Goal: Transaction & Acquisition: Purchase product/service

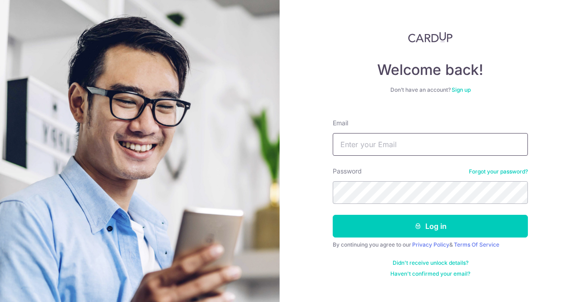
type input "skloh2003@yahoo.com.sg"
click at [432, 238] on form "Email skloh2003@yahoo.com.sg Password Forgot your password? Log in By continuin…" at bounding box center [430, 195] width 195 height 166
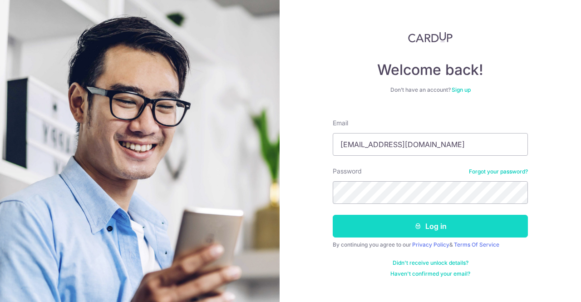
click at [432, 230] on button "Log in" at bounding box center [430, 226] width 195 height 23
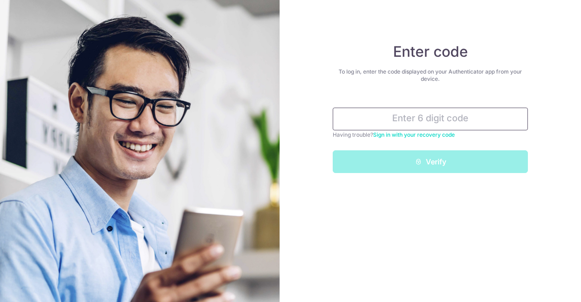
click at [454, 117] on input "text" at bounding box center [430, 119] width 195 height 23
type input "7"
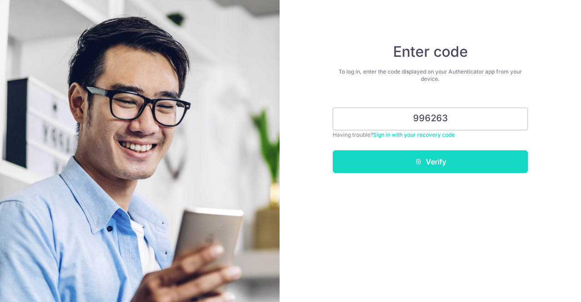
type input "996263"
click at [452, 163] on button "Verify" at bounding box center [430, 161] width 195 height 23
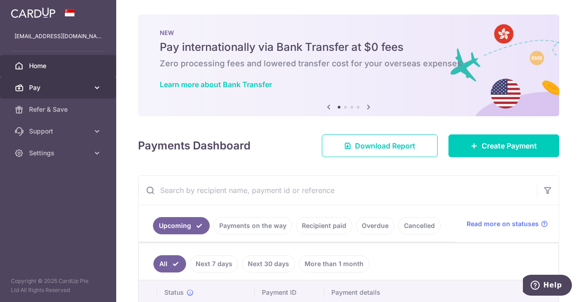
click at [97, 86] on icon at bounding box center [97, 87] width 9 height 9
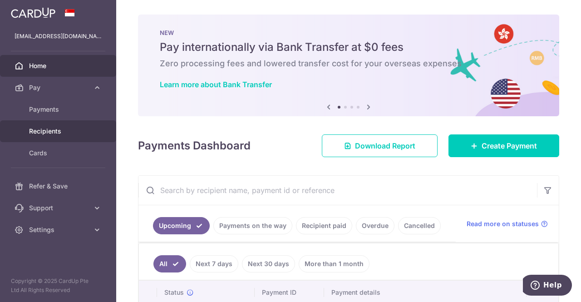
click at [54, 127] on span "Recipients" at bounding box center [59, 131] width 60 height 9
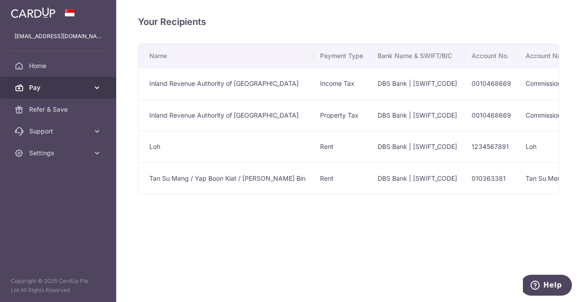
click at [93, 84] on icon at bounding box center [97, 87] width 9 height 9
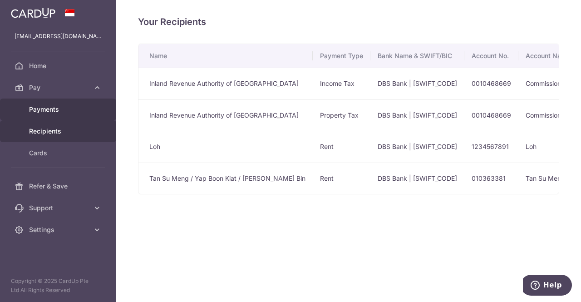
click at [53, 109] on span "Payments" at bounding box center [59, 109] width 60 height 9
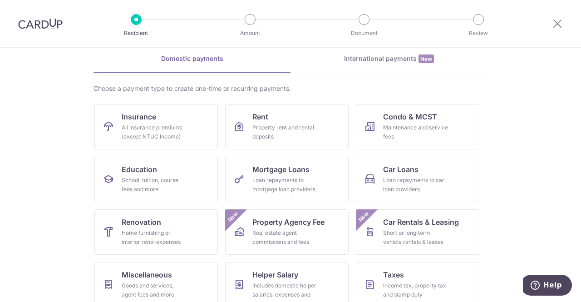
scroll to position [38, 0]
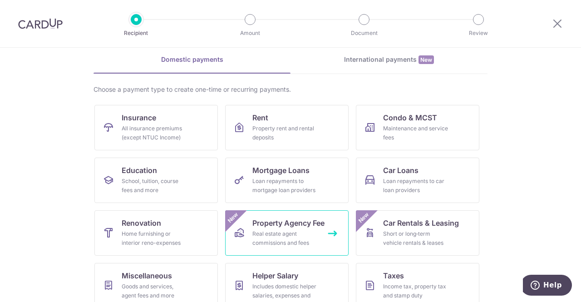
click at [276, 232] on div "Real estate agent commissions and fees" at bounding box center [285, 238] width 65 height 18
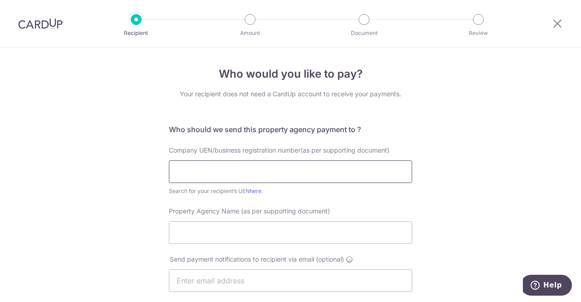
click at [188, 173] on input "text" at bounding box center [290, 171] width 243 height 23
click at [250, 192] on link "here" at bounding box center [256, 191] width 12 height 7
click at [245, 169] on input "text" at bounding box center [290, 171] width 243 height 23
type input "199903004H"
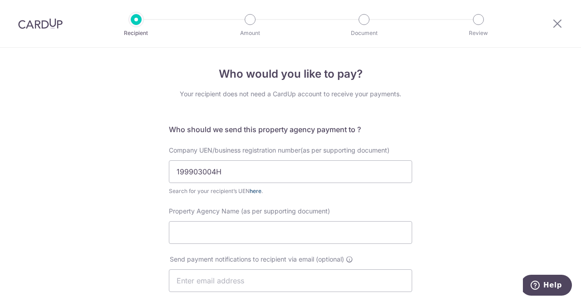
click at [251, 190] on link "here" at bounding box center [256, 191] width 12 height 7
click at [183, 234] on input "Property Agency Name (as per supporting document)" at bounding box center [290, 232] width 243 height 23
click at [235, 239] on input "Prop" at bounding box center [290, 232] width 243 height 23
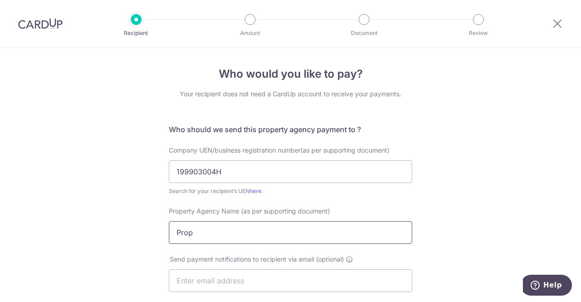
paste input "ROPNEX REALTY PTE LTD"
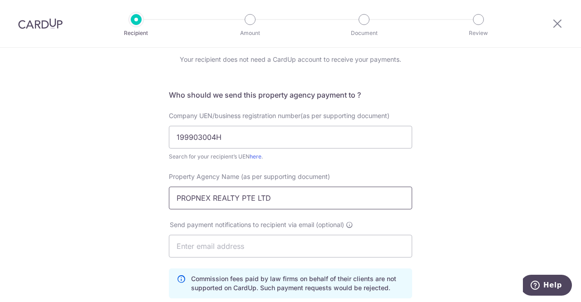
type input "PROPNEX REALTY PTE LTD"
click at [326, 245] on input "text" at bounding box center [290, 246] width 243 height 23
type input "s"
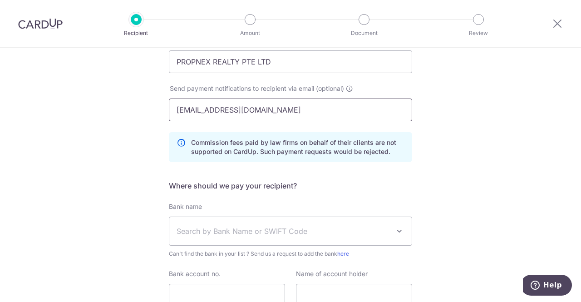
scroll to position [171, 0]
type input "[EMAIL_ADDRESS][DOMAIN_NAME]"
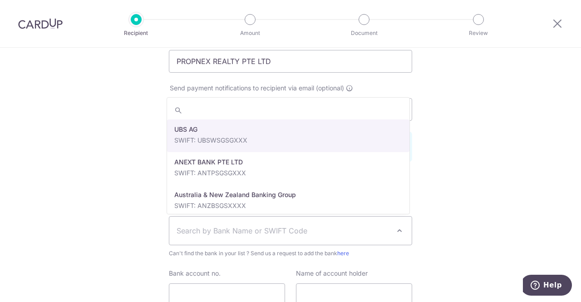
click at [397, 235] on span at bounding box center [399, 230] width 11 height 11
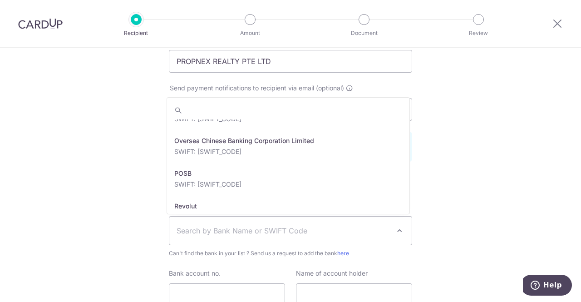
scroll to position [1590, 0]
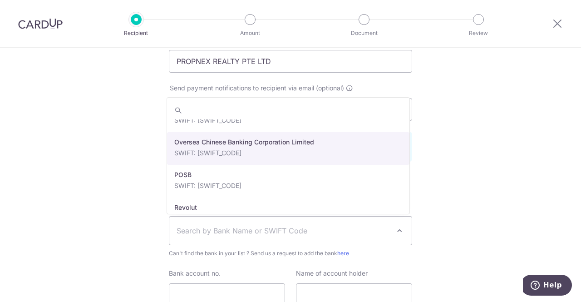
select select "12"
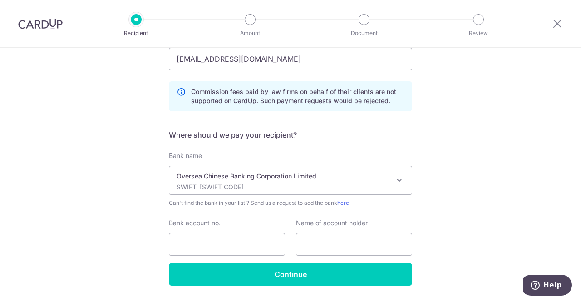
scroll to position [222, 0]
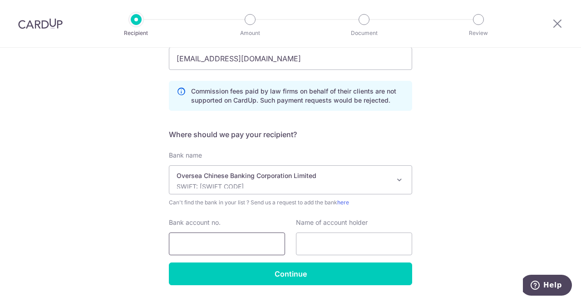
click at [239, 238] on input "Bank account no." at bounding box center [227, 244] width 116 height 23
paste input "501-807-101-001"
type input "501-807-101-001"
click at [322, 238] on input "text" at bounding box center [354, 244] width 116 height 23
click at [246, 246] on input "501-807-101-001" at bounding box center [227, 244] width 116 height 23
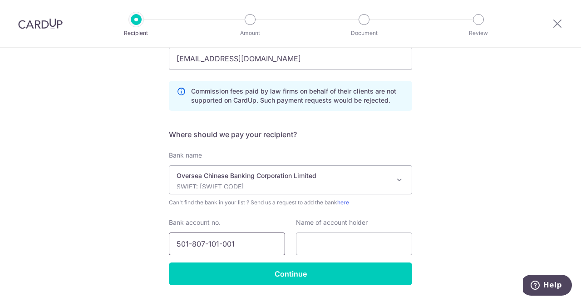
click at [220, 245] on input "501-807-101-001" at bounding box center [227, 244] width 116 height 23
click at [348, 244] on input "text" at bounding box center [354, 244] width 116 height 23
click at [362, 241] on input "text" at bounding box center [354, 244] width 116 height 23
paste input "PropNex Realty Pte Ltd"
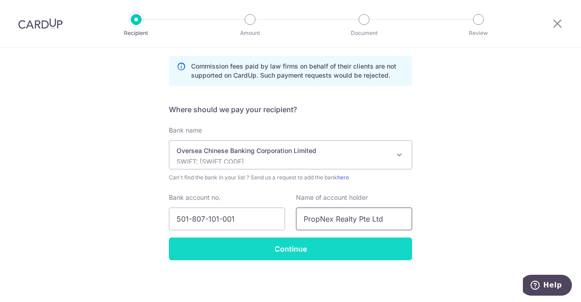
type input "PropNex Realty Pte Ltd"
click at [304, 250] on input "Continue" at bounding box center [290, 249] width 243 height 23
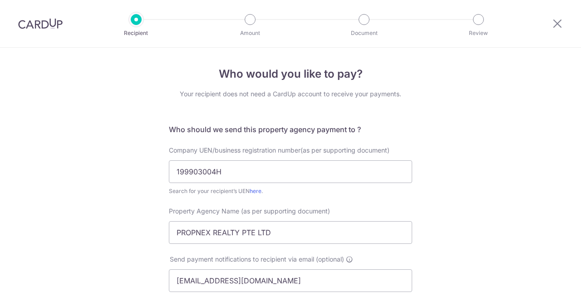
scroll to position [269, 0]
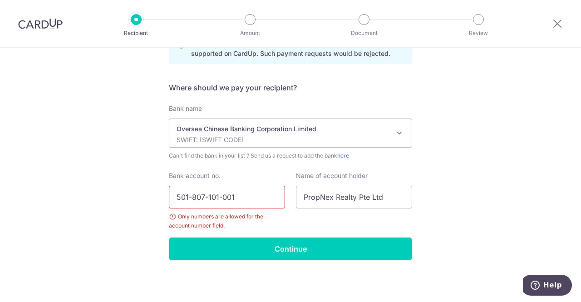
click at [219, 195] on input "501-807-101-001" at bounding box center [227, 197] width 116 height 23
click at [206, 197] on input "501-807-101001" at bounding box center [227, 197] width 116 height 23
click at [190, 196] on input "501-807101001" at bounding box center [227, 197] width 116 height 23
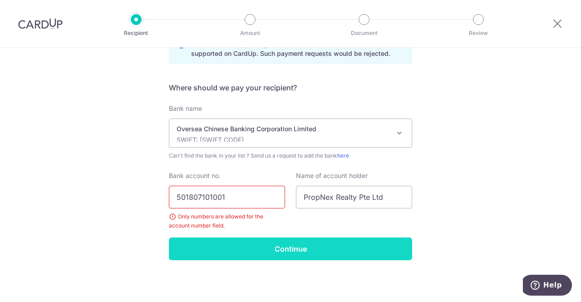
type input "501807101001"
click at [304, 255] on input "Continue" at bounding box center [290, 249] width 243 height 23
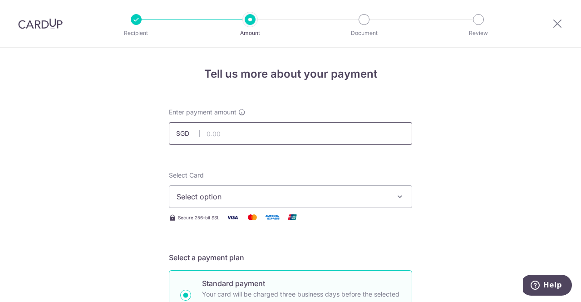
click at [233, 132] on input "text" at bounding box center [290, 133] width 243 height 23
paste input "59797.40"
type input "59,797.40"
click at [401, 199] on icon "button" at bounding box center [400, 196] width 9 height 9
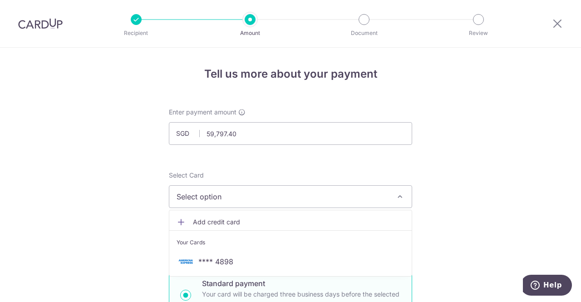
click at [238, 221] on span "Add credit card" at bounding box center [299, 222] width 212 height 9
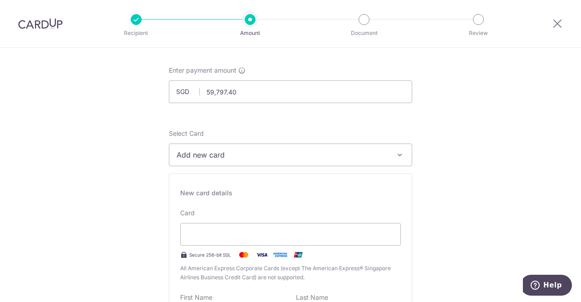
scroll to position [42, 0]
click at [234, 199] on div "New card details Card Secure 256-bit SSL All American Express Corporate Cards (…" at bounding box center [290, 303] width 243 height 261
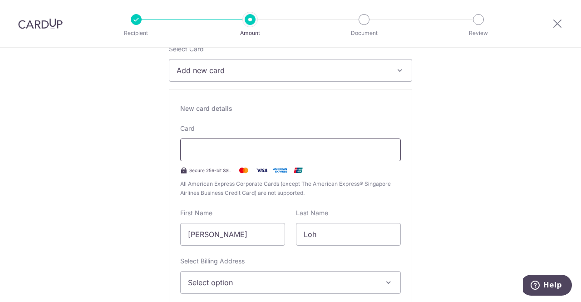
scroll to position [164, 0]
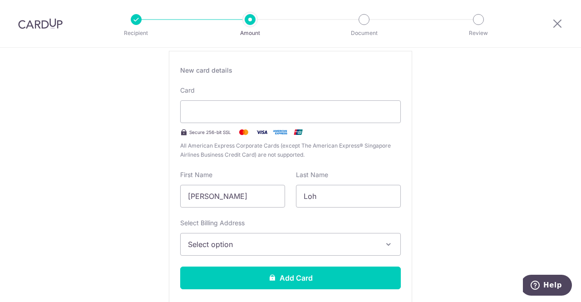
click at [383, 237] on button "Select option" at bounding box center [290, 244] width 221 height 23
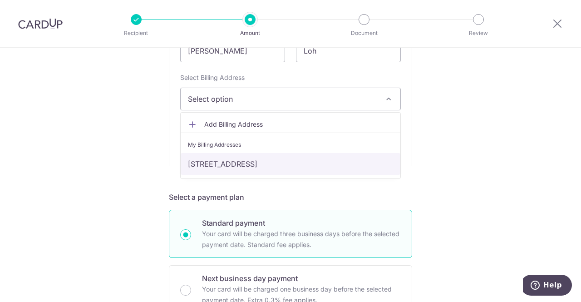
scroll to position [311, 0]
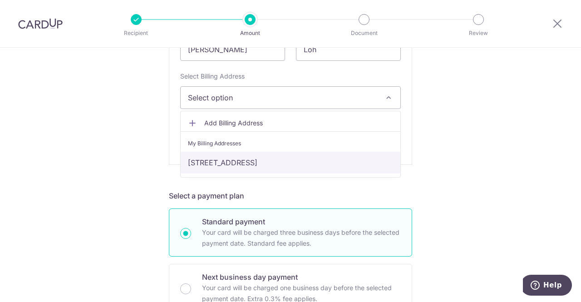
click at [359, 161] on link "18 Limau Rise, Singapore, Singapore, Singapore-465843" at bounding box center [291, 163] width 220 height 22
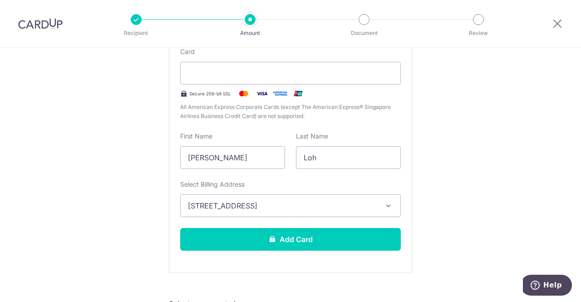
scroll to position [201, 0]
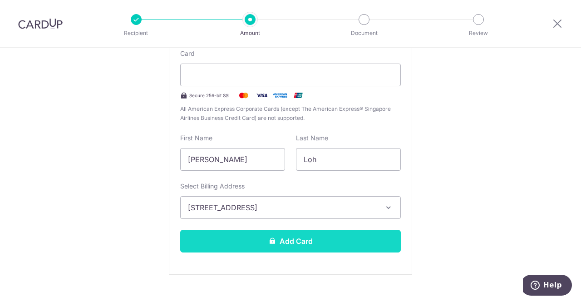
click at [291, 245] on button "Add Card" at bounding box center [290, 241] width 221 height 23
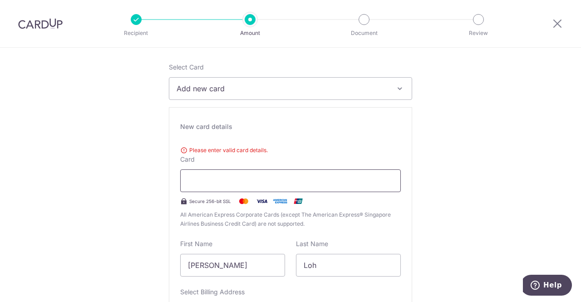
scroll to position [108, 0]
click at [315, 92] on span "Add new card" at bounding box center [283, 89] width 212 height 11
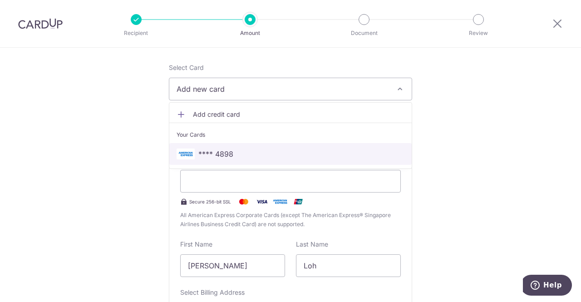
click at [268, 147] on link "**** 4898" at bounding box center [290, 154] width 243 height 22
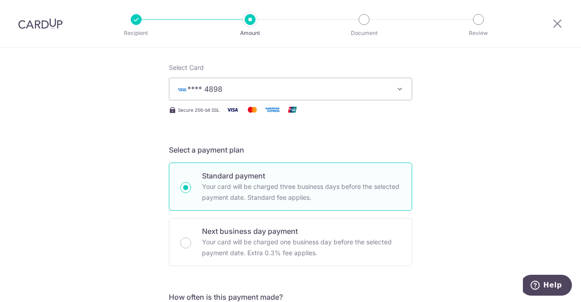
click at [381, 86] on span "**** 4898" at bounding box center [283, 89] width 212 height 11
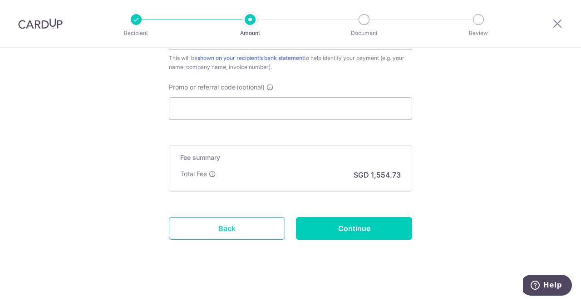
scroll to position [565, 0]
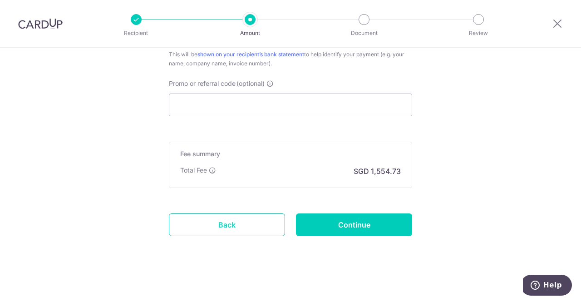
click at [225, 224] on link "Back" at bounding box center [227, 224] width 116 height 23
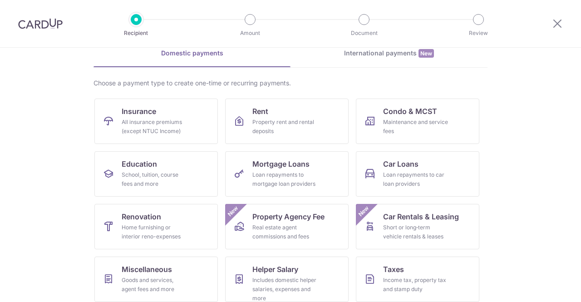
scroll to position [45, 0]
click at [284, 223] on div "Real estate agent commissions and fees" at bounding box center [285, 232] width 65 height 18
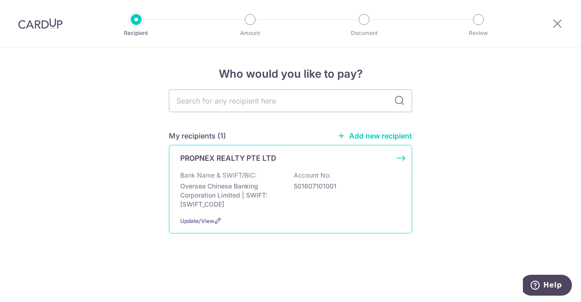
click at [243, 181] on div "Bank Name & SWIFT/BIC: Oversea Chinese Banking Corporation Limited | SWIFT: OCB…" at bounding box center [290, 190] width 221 height 38
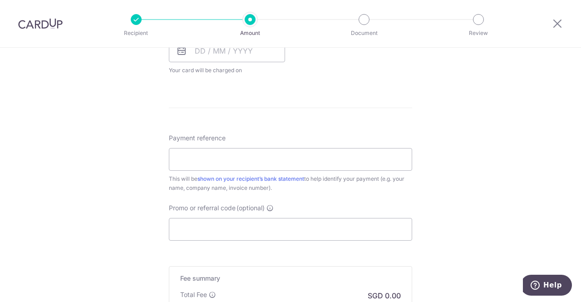
scroll to position [443, 0]
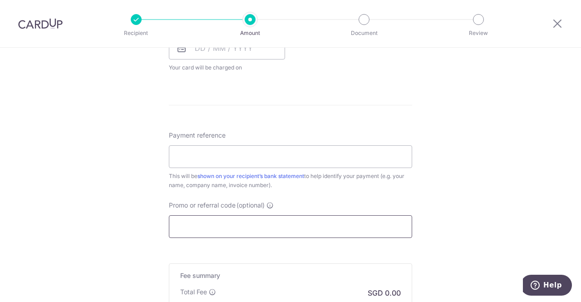
click at [249, 222] on input "Promo or referral code (optional)" at bounding box center [290, 226] width 243 height 23
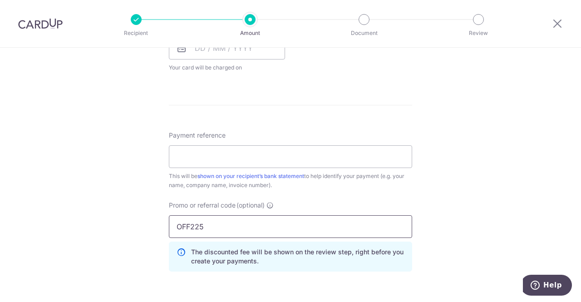
type input "OFF225"
click at [505, 242] on div "Tell us more about your payment Enter payment amount SGD Select Card Select opt…" at bounding box center [290, 35] width 581 height 863
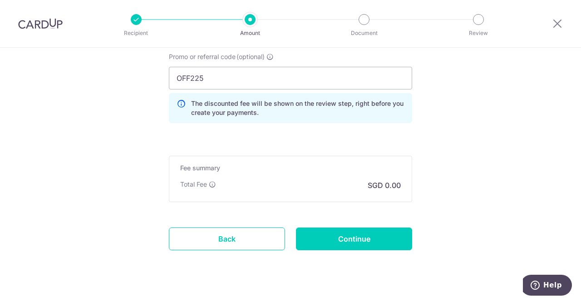
scroll to position [606, 0]
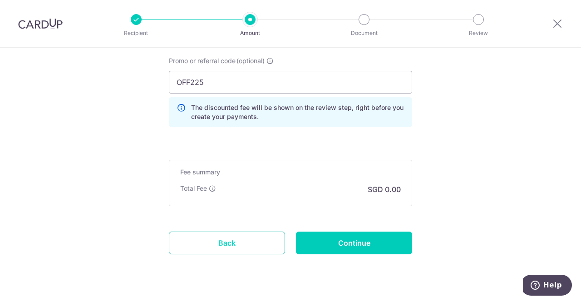
click at [218, 237] on link "Back" at bounding box center [227, 243] width 116 height 23
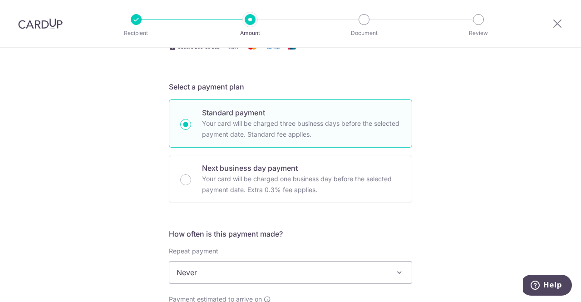
scroll to position [170, 0]
click at [557, 25] on icon at bounding box center [557, 23] width 11 height 11
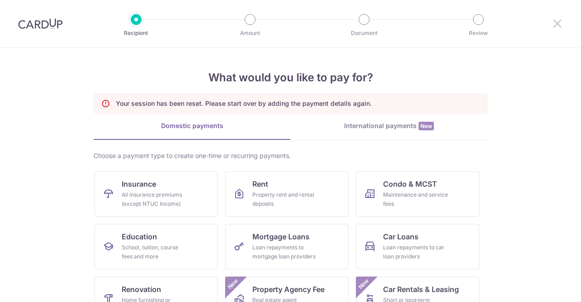
click at [558, 22] on icon at bounding box center [557, 23] width 11 height 11
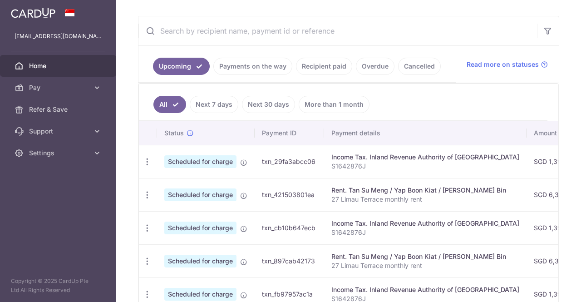
scroll to position [150, 0]
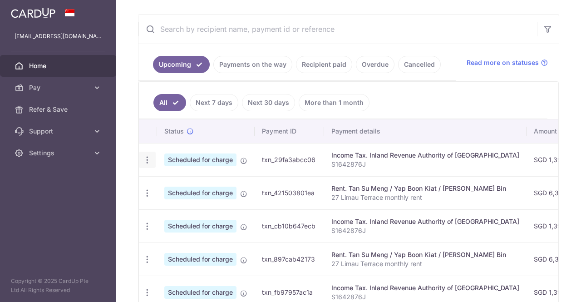
click at [150, 155] on icon "button" at bounding box center [148, 160] width 10 height 10
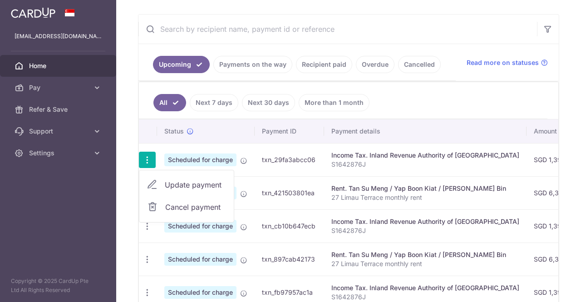
click at [184, 179] on span "Update payment" at bounding box center [196, 184] width 62 height 11
radio input "true"
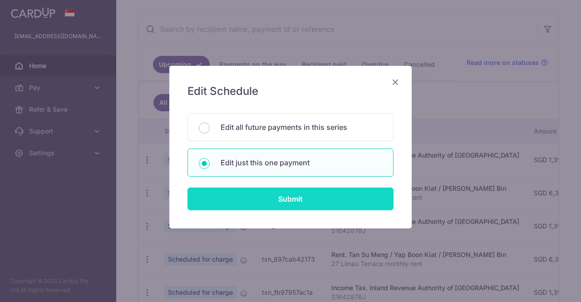
click at [294, 196] on input "Submit" at bounding box center [291, 199] width 206 height 23
radio input "true"
type input "1,391.89"
type input "12/11/2025"
type input "S1642876J"
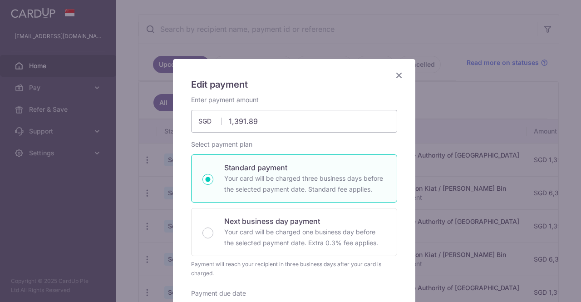
scroll to position [0, 0]
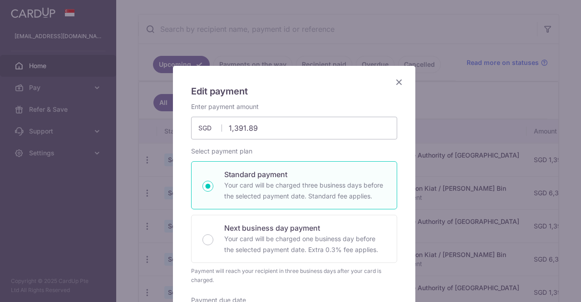
click at [397, 83] on icon "Close" at bounding box center [399, 81] width 11 height 11
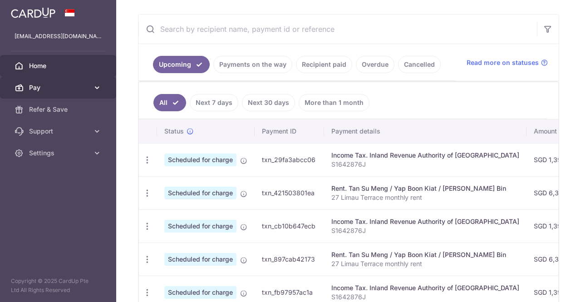
click at [48, 92] on span "Pay" at bounding box center [59, 87] width 60 height 9
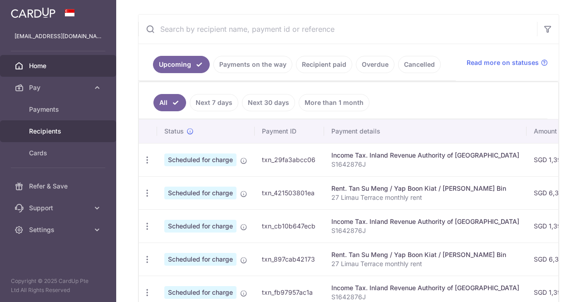
click at [53, 134] on span "Recipients" at bounding box center [59, 131] width 60 height 9
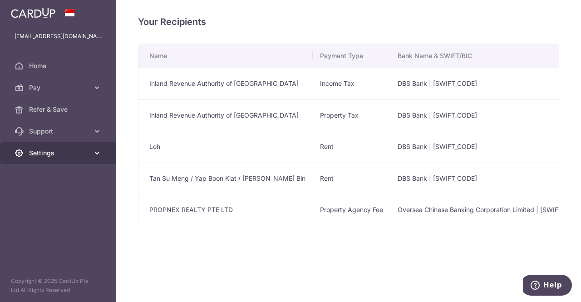
click at [93, 151] on icon at bounding box center [97, 153] width 9 height 9
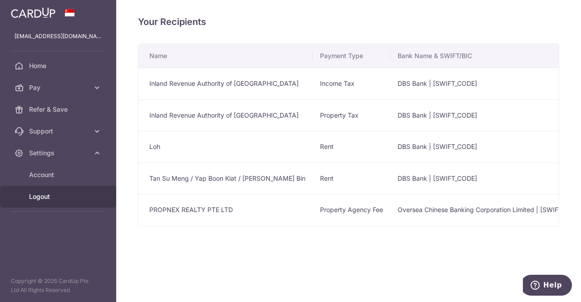
click at [51, 189] on link "Logout" at bounding box center [58, 197] width 116 height 22
